Goal: Entertainment & Leisure: Browse casually

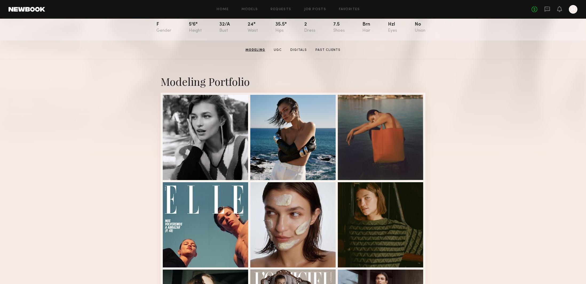
scroll to position [62, 0]
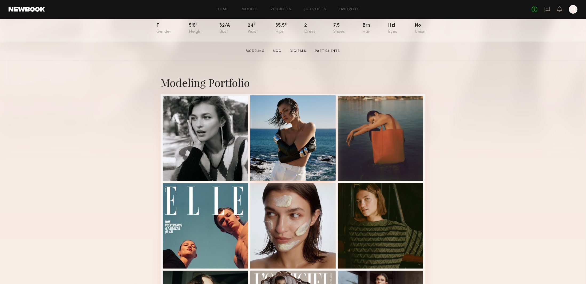
click at [298, 145] on div at bounding box center [292, 137] width 85 height 85
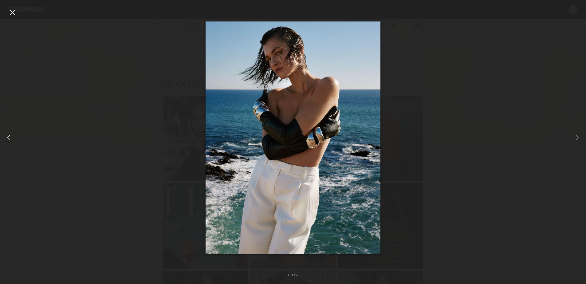
click at [9, 138] on common-icon at bounding box center [8, 138] width 9 height 9
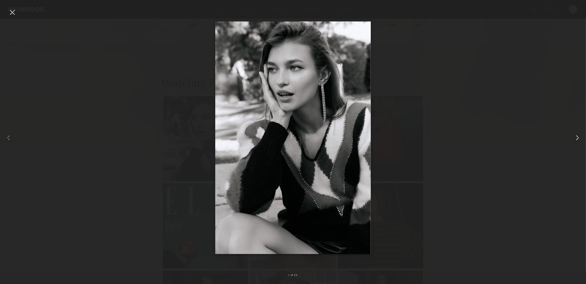
click at [576, 139] on common-icon at bounding box center [577, 138] width 9 height 9
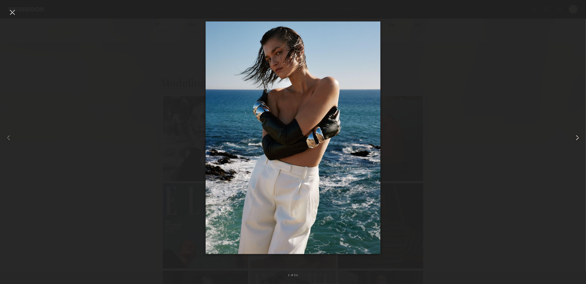
click at [576, 139] on common-icon at bounding box center [577, 138] width 9 height 9
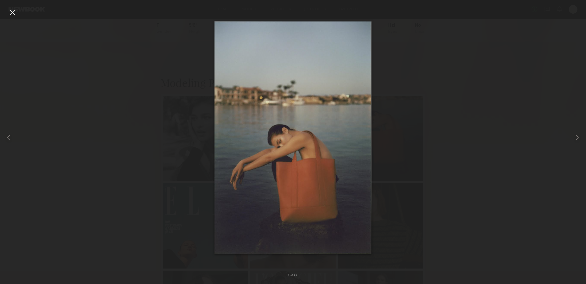
click at [10, 12] on div at bounding box center [12, 12] width 9 height 9
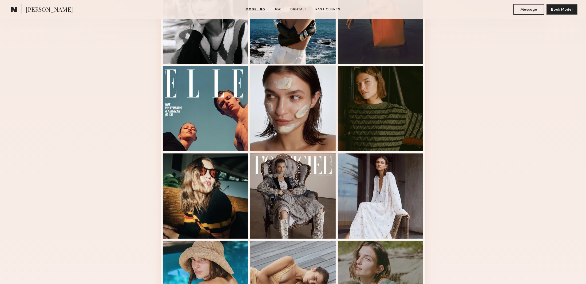
scroll to position [180, 0]
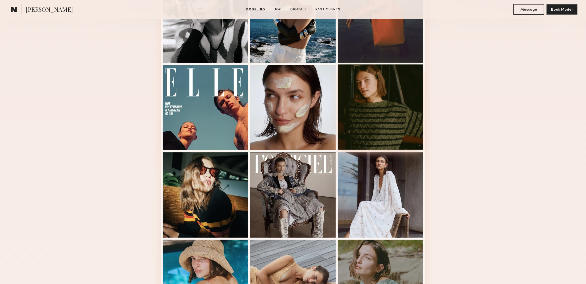
click at [386, 138] on div at bounding box center [380, 107] width 85 height 85
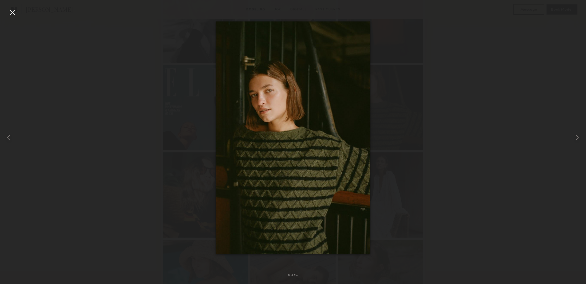
click at [12, 11] on div at bounding box center [12, 12] width 9 height 9
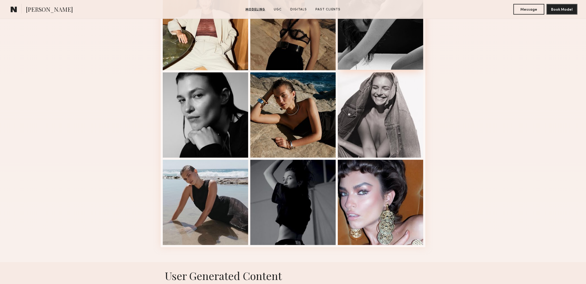
scroll to position [613, 0]
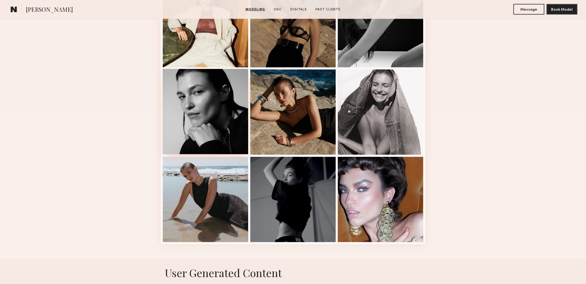
click at [204, 127] on div at bounding box center [205, 111] width 85 height 85
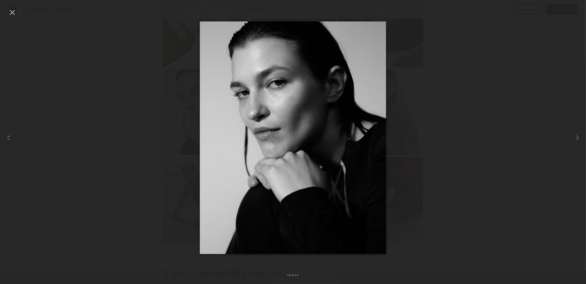
click at [9, 11] on div at bounding box center [12, 12] width 9 height 9
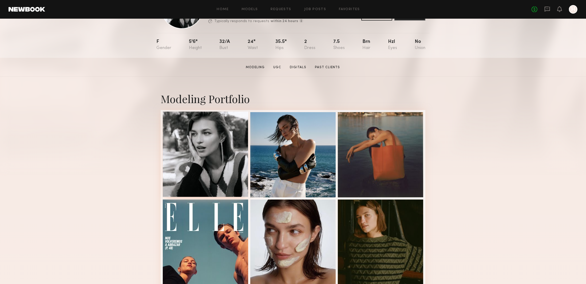
scroll to position [51, 0]
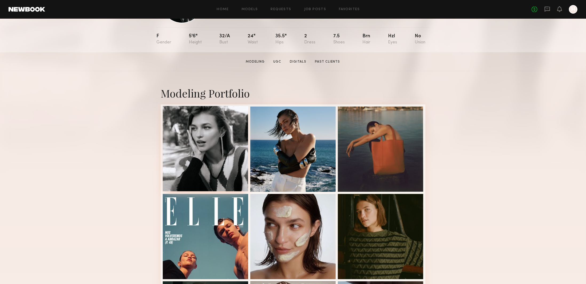
click at [228, 159] on div at bounding box center [205, 148] width 85 height 85
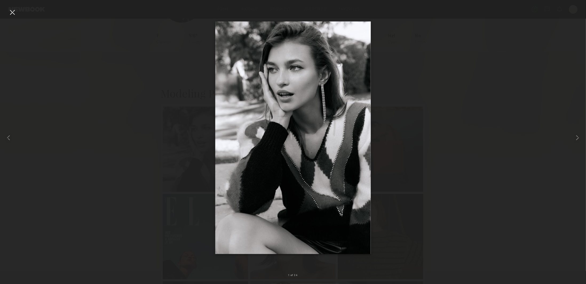
click at [12, 11] on div at bounding box center [12, 12] width 9 height 9
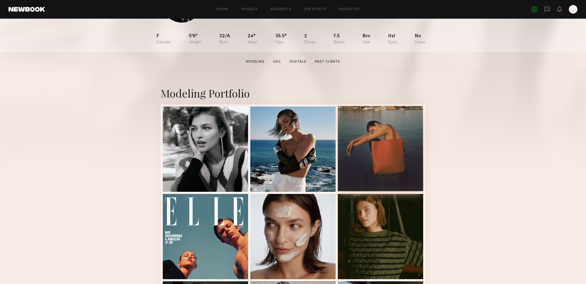
click at [381, 162] on div at bounding box center [380, 148] width 85 height 85
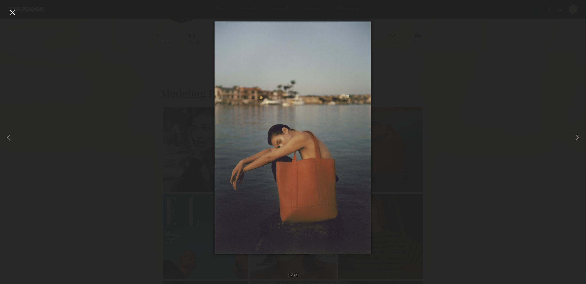
click at [14, 13] on div at bounding box center [12, 12] width 9 height 9
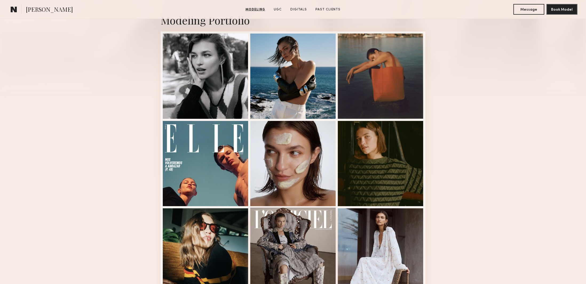
scroll to position [113, 0]
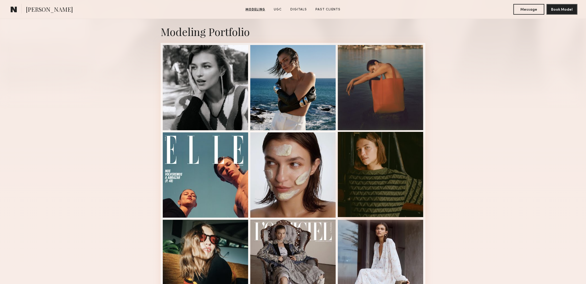
click at [374, 192] on div at bounding box center [380, 174] width 85 height 85
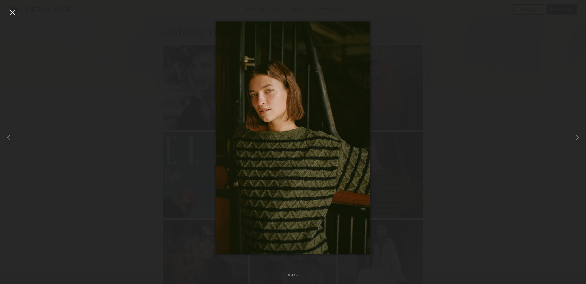
click at [14, 13] on div at bounding box center [12, 12] width 9 height 9
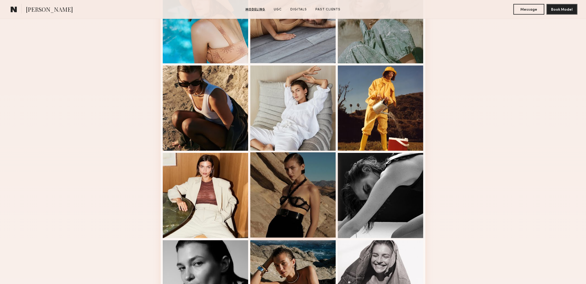
scroll to position [571, 0]
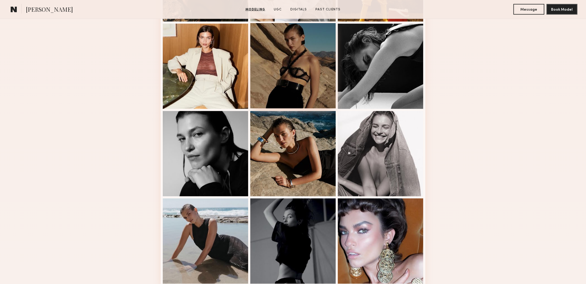
click at [280, 81] on div at bounding box center [292, 65] width 85 height 85
